Goal: Transaction & Acquisition: Purchase product/service

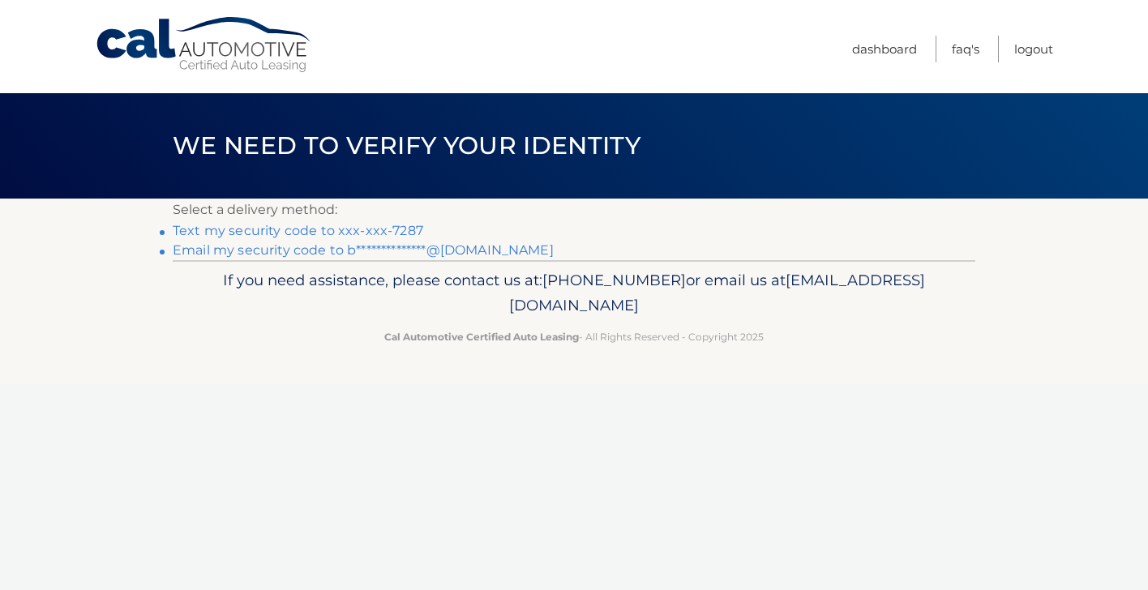
click at [306, 227] on link "Text my security code to xxx-xxx-7287" at bounding box center [298, 230] width 251 height 15
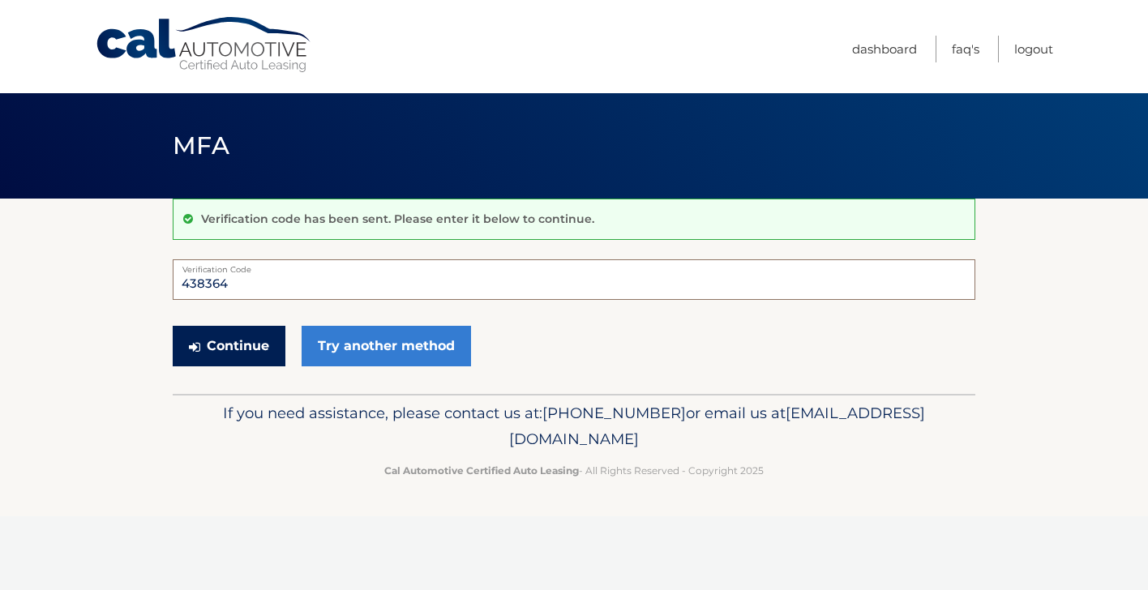
type input "438364"
click at [206, 345] on button "Continue" at bounding box center [229, 346] width 113 height 41
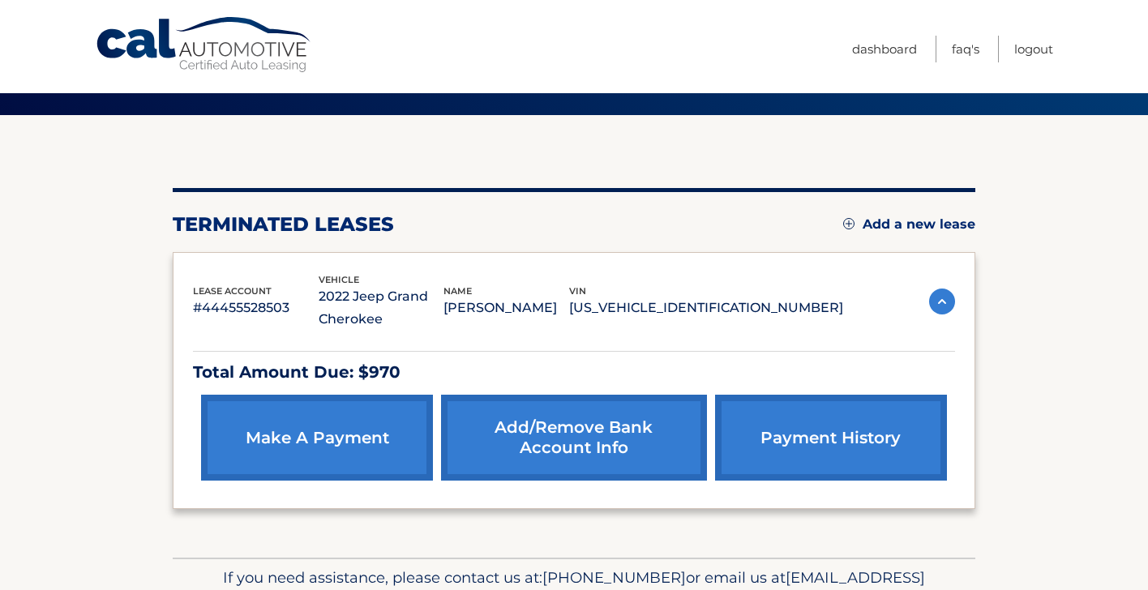
scroll to position [85, 0]
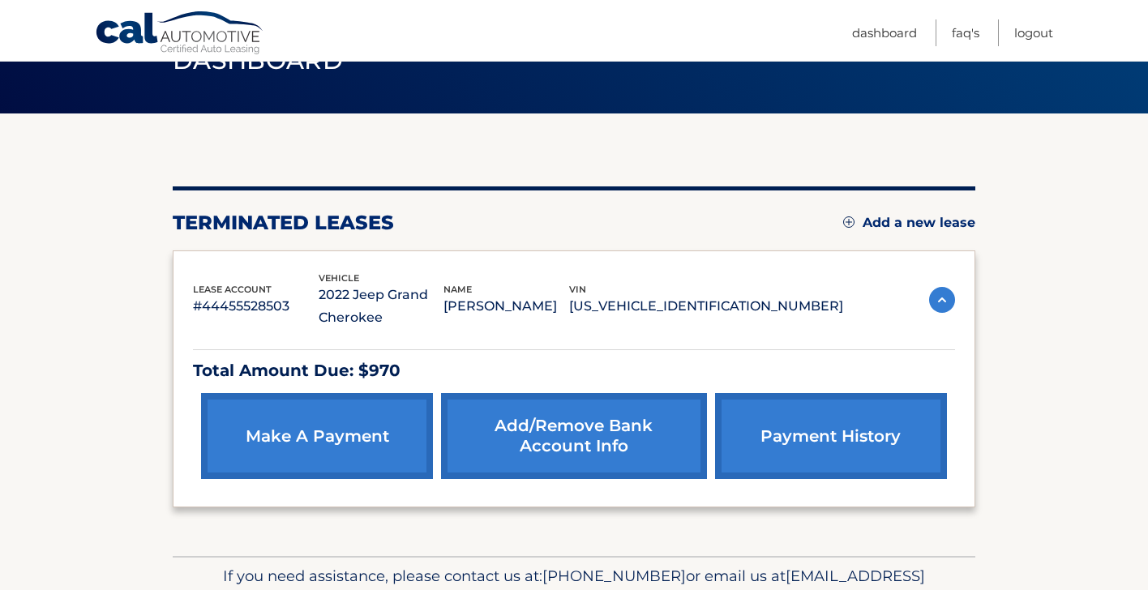
click at [318, 439] on link "make a payment" at bounding box center [317, 436] width 232 height 86
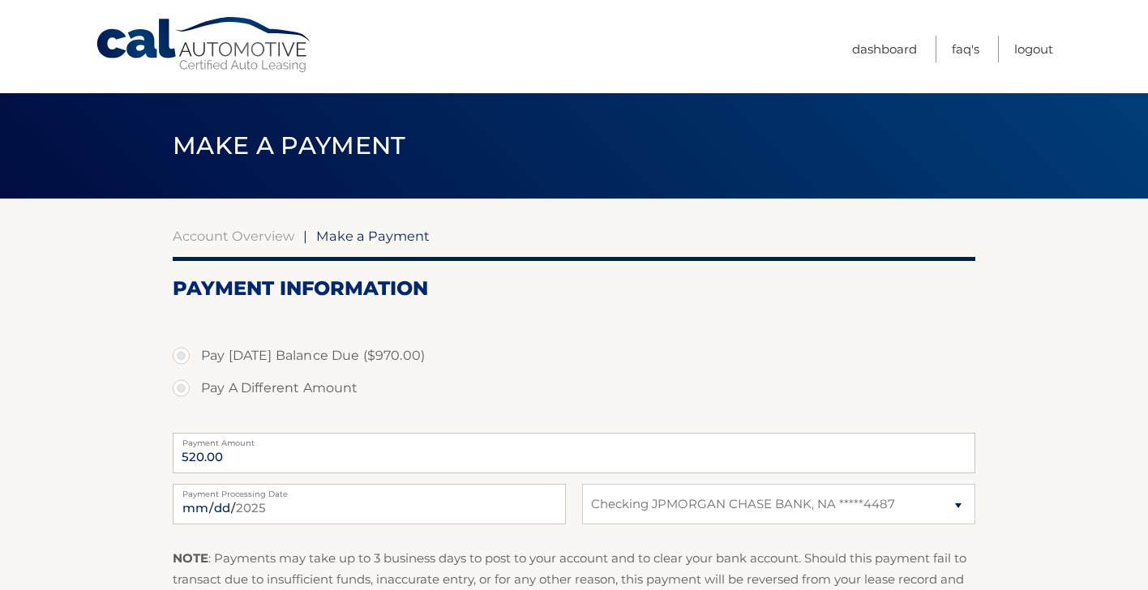
select select "MzVmODg2NGMtYzQwMS00OWFiLTgyNTEtZWE0MmJhMDYzN2Jm"
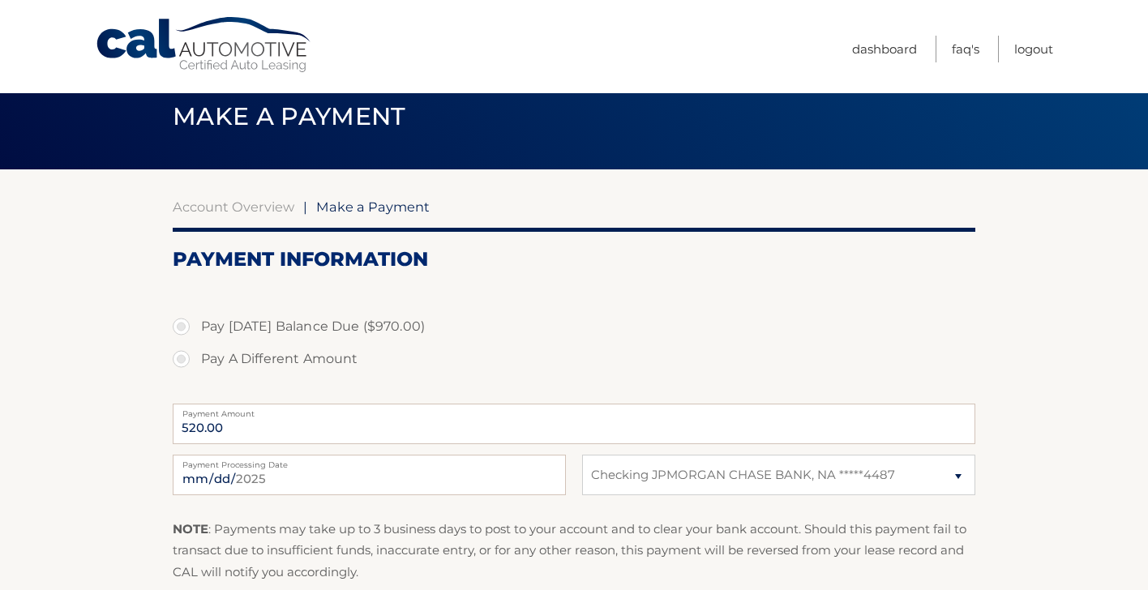
scroll to position [32, 0]
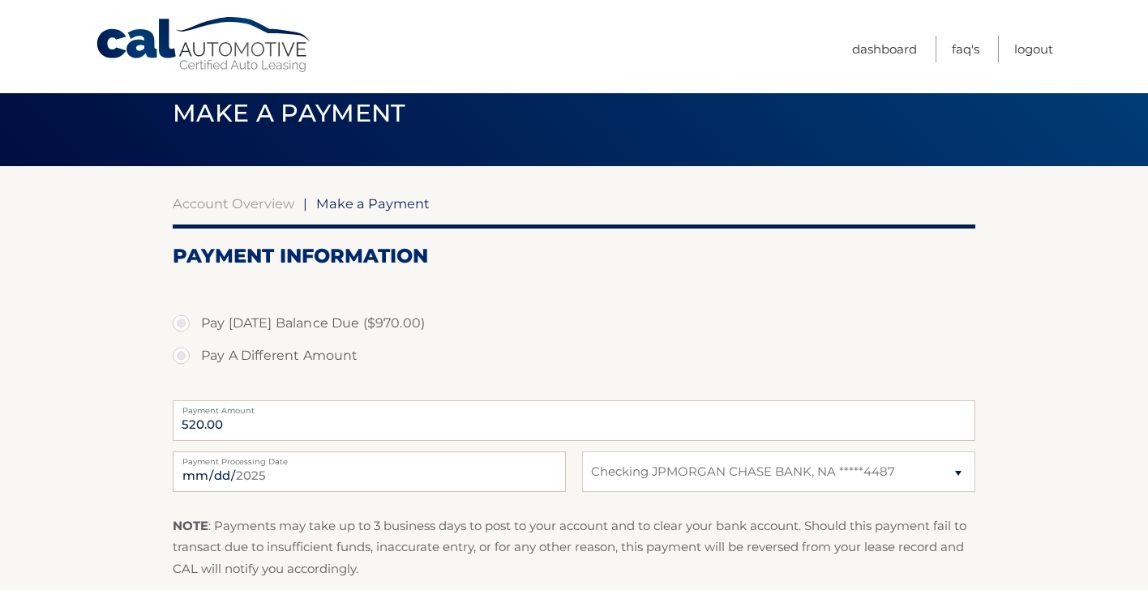
click at [182, 319] on label "Pay Today's Balance Due ($970.00)" at bounding box center [574, 323] width 803 height 32
click at [182, 319] on input "Pay Today's Balance Due ($970.00)" at bounding box center [187, 320] width 16 height 26
radio input "true"
type input "970.00"
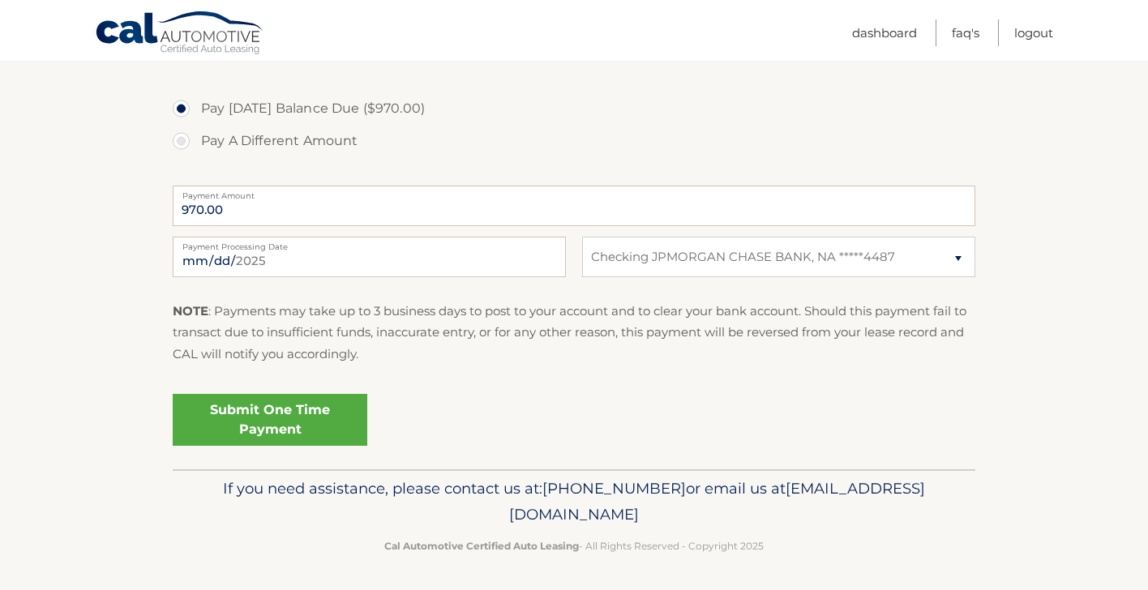
scroll to position [246, 0]
click at [256, 415] on link "Submit One Time Payment" at bounding box center [270, 421] width 195 height 52
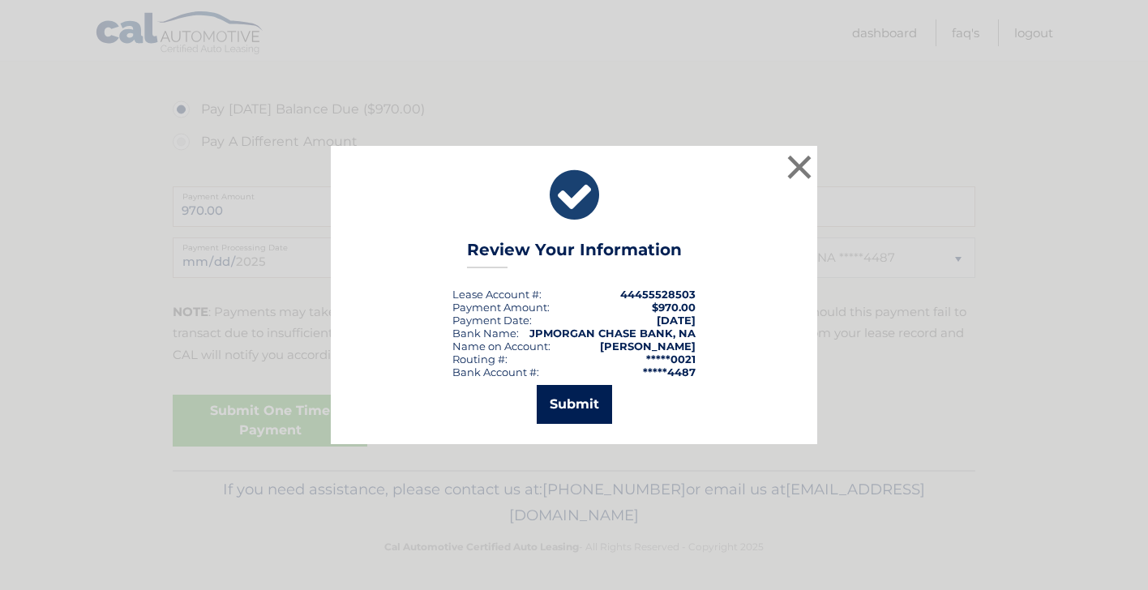
click at [583, 405] on button "Submit" at bounding box center [574, 404] width 75 height 39
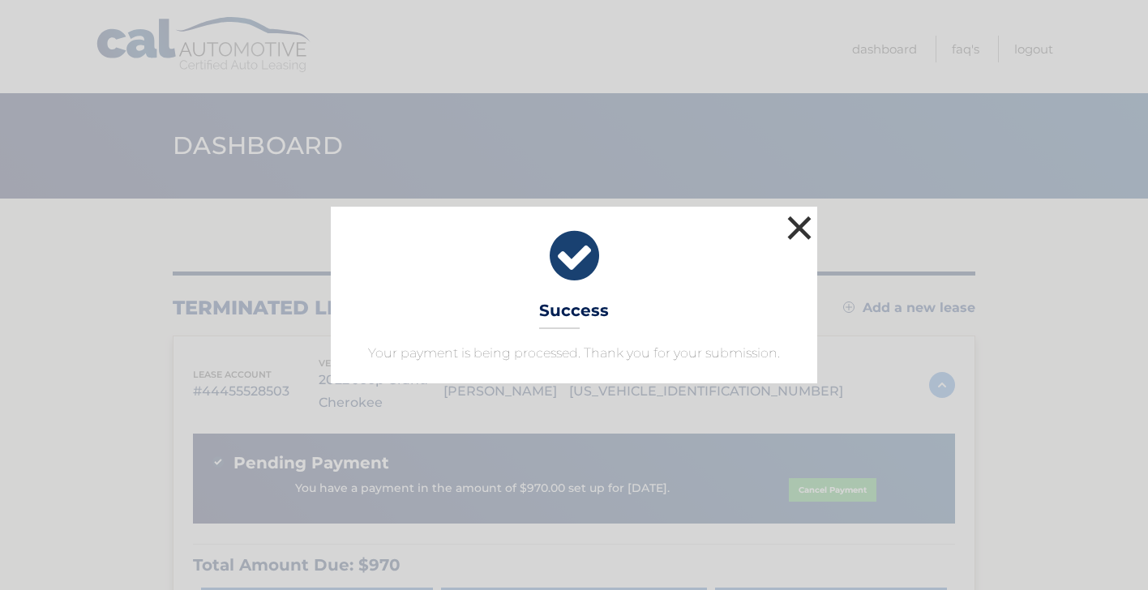
click at [800, 229] on button "×" at bounding box center [799, 228] width 32 height 32
